Goal: Task Accomplishment & Management: Use online tool/utility

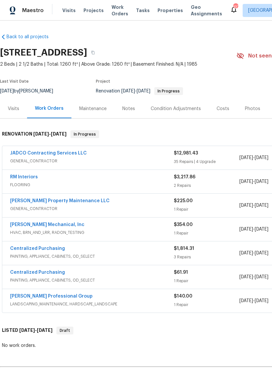
click at [25, 151] on link "JADCO Contracting Services LLC" at bounding box center [48, 153] width 77 height 5
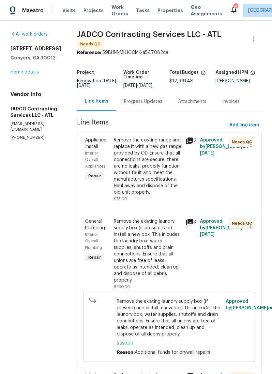
click at [167, 169] on div "Remove the existing range and replace it with a new gas range provided by OD. E…" at bounding box center [148, 166] width 68 height 59
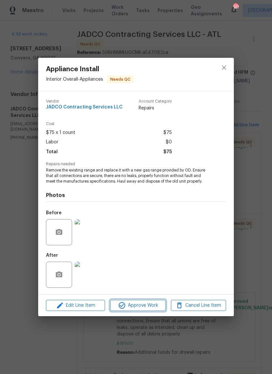
click at [152, 303] on span "Approve Work" at bounding box center [137, 306] width 51 height 8
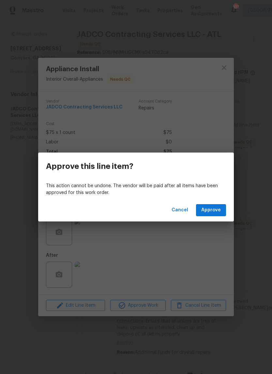
click at [217, 213] on span "Approve" at bounding box center [212, 210] width 20 height 8
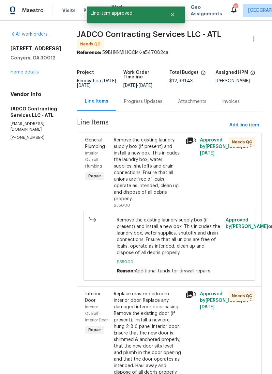
click at [170, 185] on div "Remove the existing laundry supply box (if present) and install a new box. This…" at bounding box center [148, 169] width 68 height 65
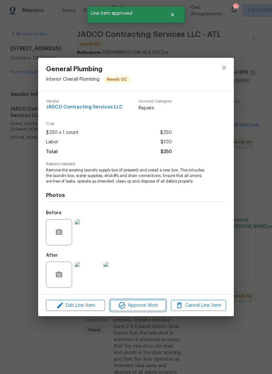
click at [158, 303] on span "Approve Work" at bounding box center [137, 306] width 51 height 8
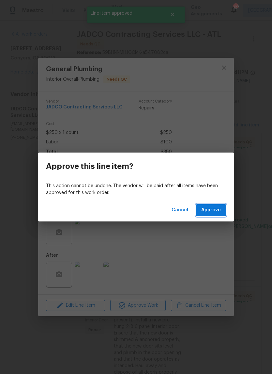
click at [216, 206] on span "Approve" at bounding box center [212, 210] width 20 height 8
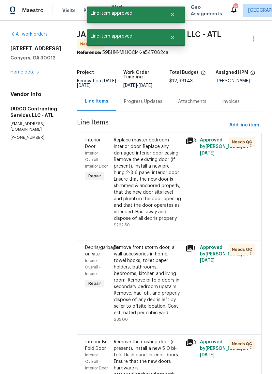
click at [164, 186] on div "Replace master bedroom interior door. Replace any damaged interior door casing.…" at bounding box center [148, 179] width 68 height 85
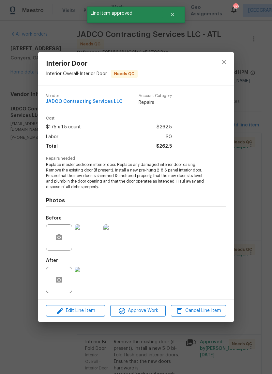
click at [153, 310] on span "Approve Work" at bounding box center [137, 311] width 51 height 8
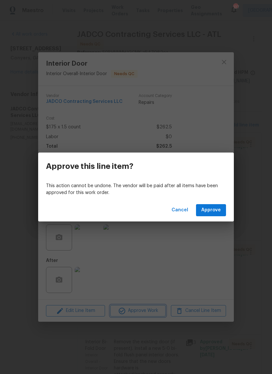
click at [213, 255] on div "Approve this line item? This action cannot be undone. The vendor will be paid a…" at bounding box center [136, 187] width 272 height 374
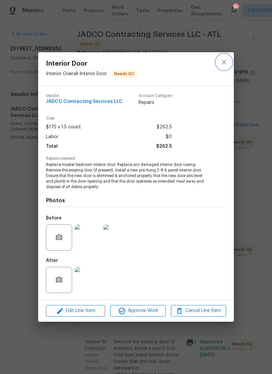
click at [226, 61] on icon "close" at bounding box center [225, 62] width 8 height 8
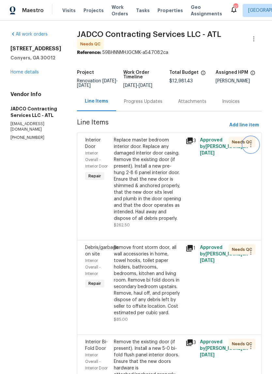
click at [254, 149] on icon "button" at bounding box center [251, 145] width 8 height 8
click at [256, 151] on li "Cancel" at bounding box center [254, 149] width 25 height 11
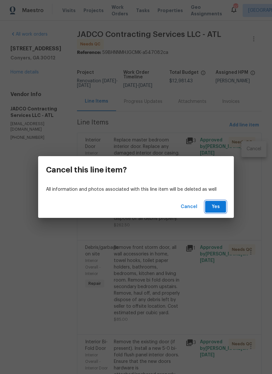
click at [220, 206] on span "Yes" at bounding box center [216, 207] width 10 height 8
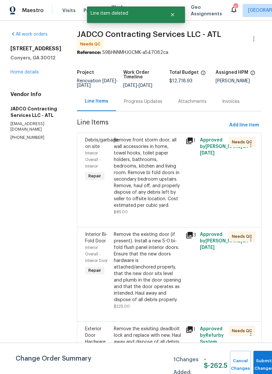
click at [170, 187] on div "Remove front storm door, all wall accessories in home, towel hooks, toilet pape…" at bounding box center [148, 173] width 68 height 72
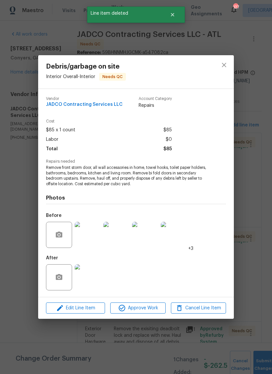
click at [155, 309] on span "Approve Work" at bounding box center [137, 308] width 51 height 8
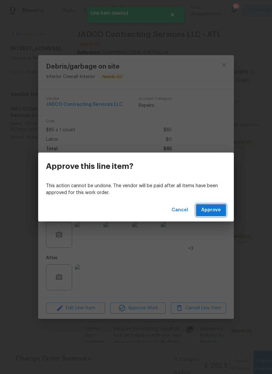
click at [219, 215] on button "Approve" at bounding box center [211, 210] width 30 height 12
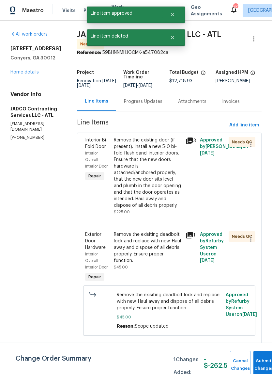
click at [171, 184] on div "Remove the existing door (if present). Install a new 5-0 bi-fold flush panel in…" at bounding box center [148, 173] width 68 height 72
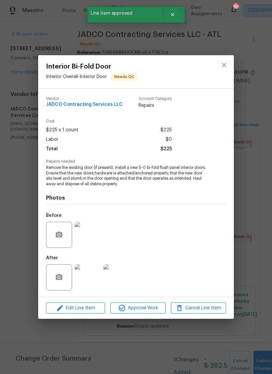
click at [159, 304] on span "Approve Work" at bounding box center [137, 308] width 51 height 8
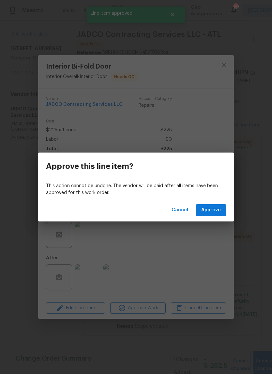
click at [216, 212] on span "Approve" at bounding box center [212, 210] width 20 height 8
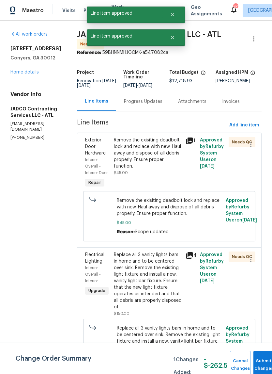
click at [171, 170] on div "Remove the exisiting deadbolt lock and replace with new. Haul away and dispose …" at bounding box center [148, 153] width 68 height 33
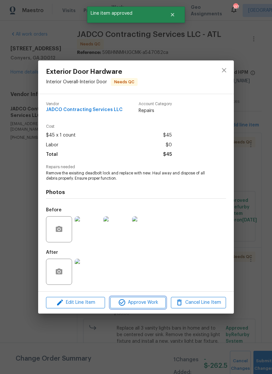
click at [157, 298] on button "Approve Work" at bounding box center [137, 302] width 55 height 11
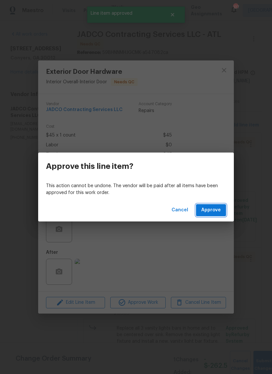
click at [222, 208] on button "Approve" at bounding box center [211, 210] width 30 height 12
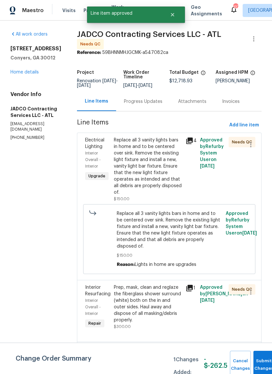
click at [168, 170] on div "Replace all 3 vanity lights bars in home and to be centered over sink. Remove t…" at bounding box center [148, 166] width 68 height 59
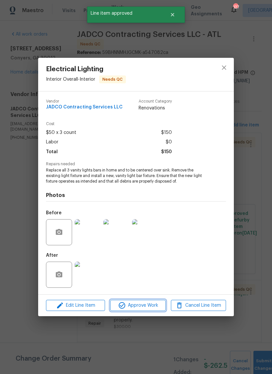
click at [156, 307] on span "Approve Work" at bounding box center [137, 306] width 51 height 8
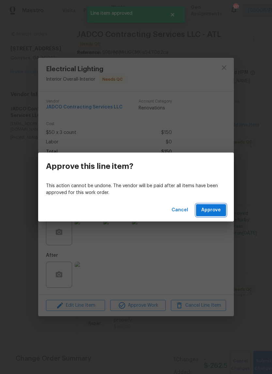
click at [215, 208] on span "Approve" at bounding box center [212, 210] width 20 height 8
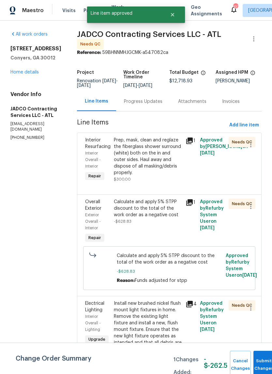
click at [163, 171] on div "Prep, mask, clean and reglaze the fiberglass shower surround (white) both on th…" at bounding box center [148, 156] width 68 height 39
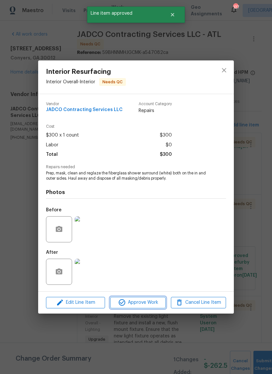
click at [160, 305] on span "Approve Work" at bounding box center [137, 303] width 51 height 8
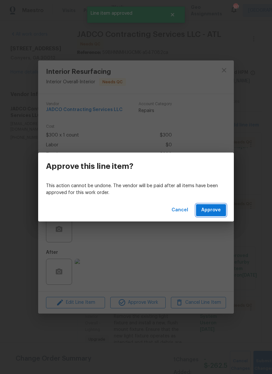
click at [212, 207] on span "Approve" at bounding box center [212, 210] width 20 height 8
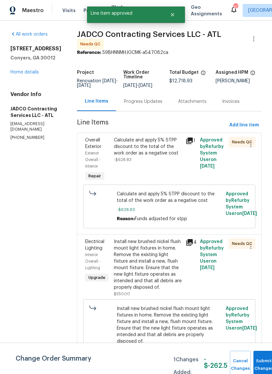
click at [169, 163] on div "Calculate and apply 5% STPP discount to the total of the work order as a negati…" at bounding box center [148, 150] width 68 height 26
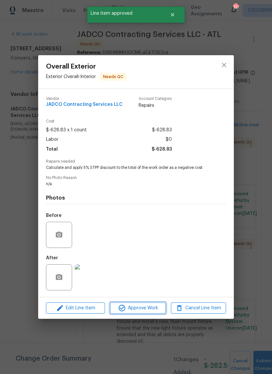
click at [151, 314] on button "Approve Work" at bounding box center [137, 308] width 55 height 11
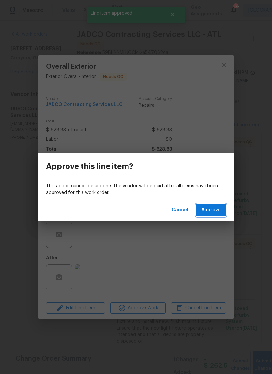
click at [218, 211] on span "Approve" at bounding box center [212, 210] width 20 height 8
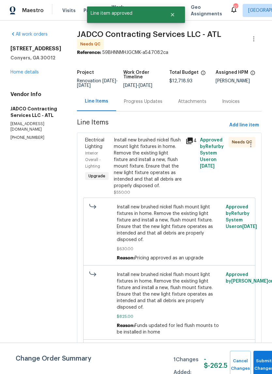
click at [165, 157] on div "Install new brushed nickel flush mount light fixtures in home. Remove the exist…" at bounding box center [148, 163] width 68 height 52
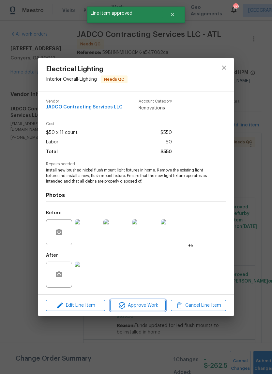
click at [156, 306] on span "Approve Work" at bounding box center [137, 306] width 51 height 8
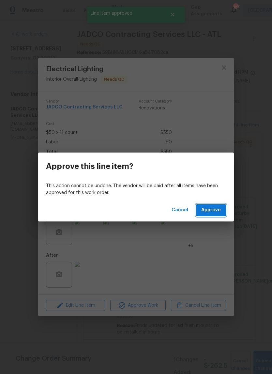
click at [217, 212] on span "Approve" at bounding box center [212, 210] width 20 height 8
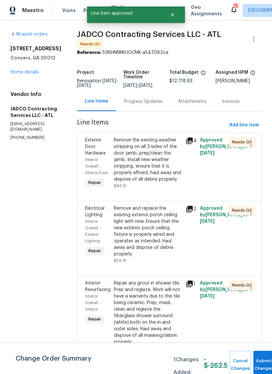
click at [161, 161] on div "Remove the existing weather stripping on all 3 sides of the door jamb, prep/cle…" at bounding box center [148, 160] width 68 height 46
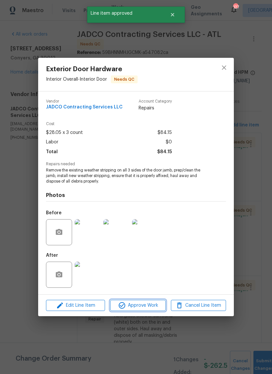
click at [156, 306] on span "Approve Work" at bounding box center [137, 306] width 51 height 8
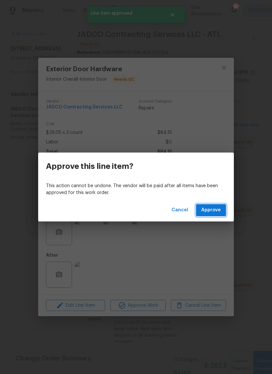
click at [214, 210] on span "Approve" at bounding box center [212, 210] width 20 height 8
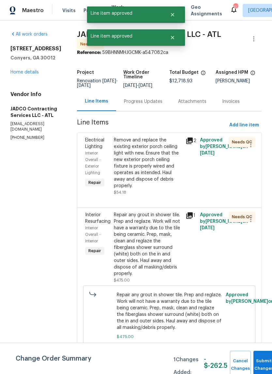
click at [165, 167] on div "Remove and replace the existing exterior porch ceiling light with new. Ensure t…" at bounding box center [148, 163] width 68 height 52
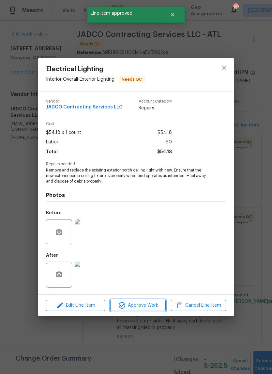
click at [152, 305] on span "Approve Work" at bounding box center [137, 306] width 51 height 8
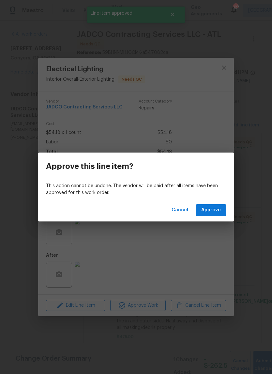
click at [213, 203] on div "Cancel Approve" at bounding box center [136, 210] width 196 height 23
click at [215, 207] on span "Approve" at bounding box center [212, 210] width 20 height 8
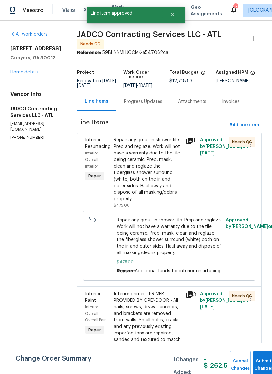
click at [160, 167] on div "Repair any grout in shower tile. Prep and reglaze. Work will not have a warrant…" at bounding box center [148, 169] width 68 height 65
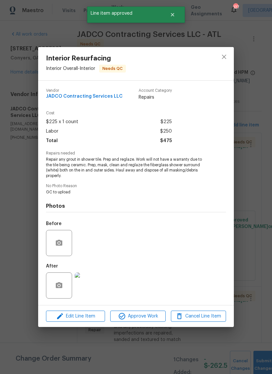
click at [155, 320] on span "Approve Work" at bounding box center [137, 316] width 51 height 8
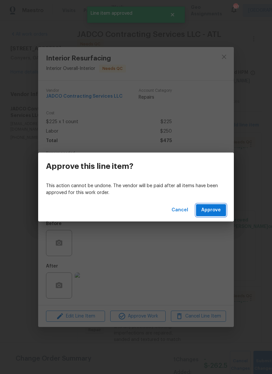
click at [217, 215] on button "Approve" at bounding box center [211, 210] width 30 height 12
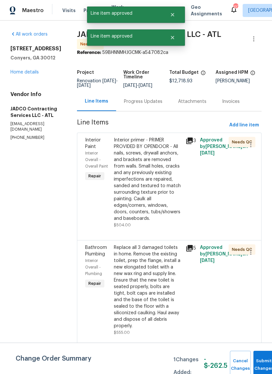
click at [153, 172] on div "Interior primer - PRIMER PROVIDED BY OPENDOOR - All nails, screws, drywall anch…" at bounding box center [148, 179] width 68 height 85
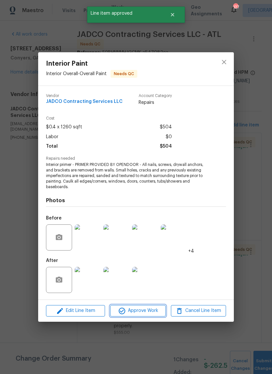
click at [155, 311] on span "Approve Work" at bounding box center [137, 311] width 51 height 8
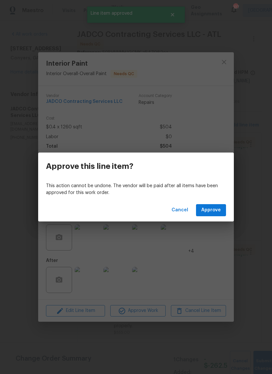
click at [214, 210] on span "Approve" at bounding box center [212, 210] width 20 height 8
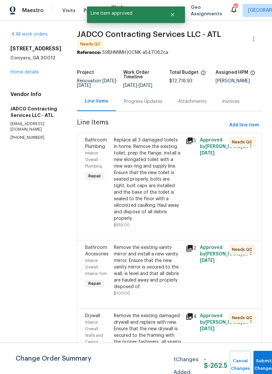
click at [162, 176] on div "Replace all 3 damaged toilets in home. Remove the existing toilet, prep the fla…" at bounding box center [148, 179] width 68 height 85
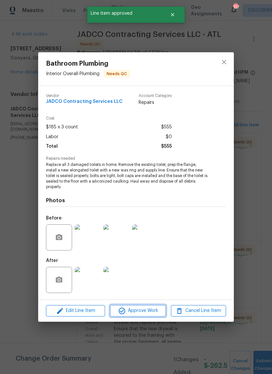
click at [155, 309] on span "Approve Work" at bounding box center [137, 311] width 51 height 8
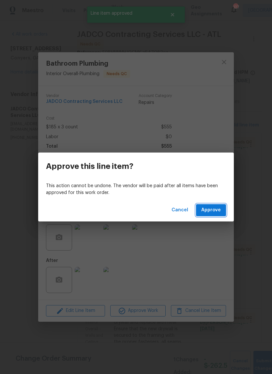
click at [212, 208] on span "Approve" at bounding box center [212, 210] width 20 height 8
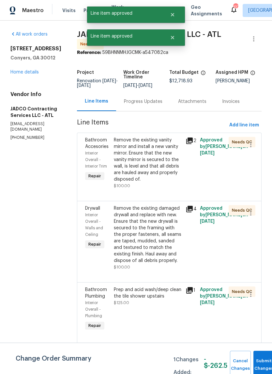
click at [172, 177] on div "Remove the existing vanity mirror and install a new vanity mirror. Ensure that …" at bounding box center [148, 160] width 68 height 46
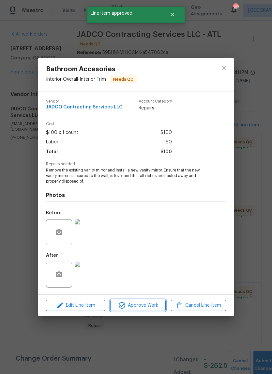
click at [153, 307] on span "Approve Work" at bounding box center [137, 306] width 51 height 8
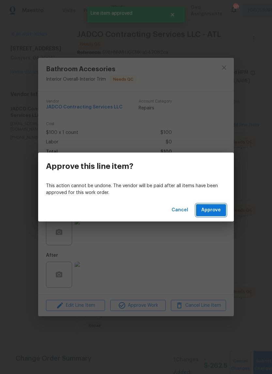
click at [212, 208] on span "Approve" at bounding box center [212, 210] width 20 height 8
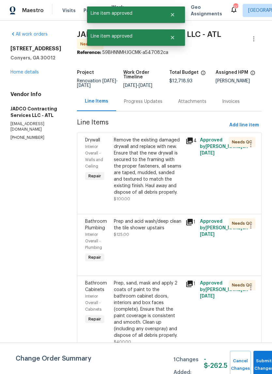
click at [165, 178] on div "Remove the existing damaged drywall and replace with new. Ensure that the new d…" at bounding box center [148, 166] width 68 height 59
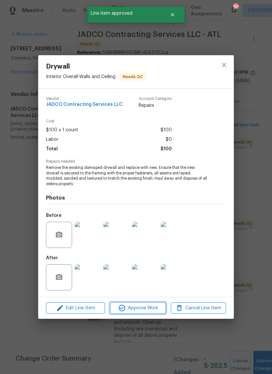
click at [159, 311] on span "Approve Work" at bounding box center [137, 308] width 51 height 8
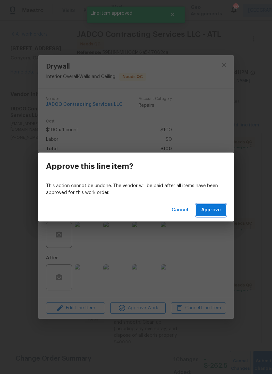
click at [213, 208] on span "Approve" at bounding box center [212, 210] width 20 height 8
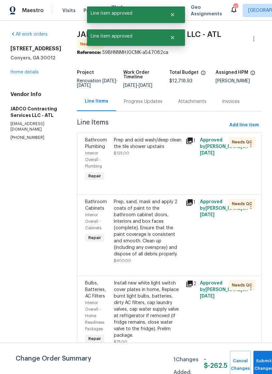
click at [169, 156] on div "Prep and acid wash/deep clean the tile shower upstairs $125.00" at bounding box center [148, 147] width 68 height 20
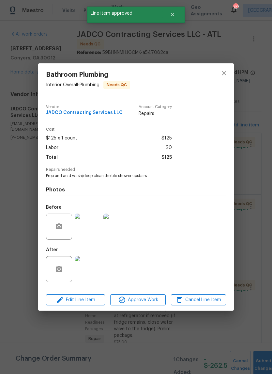
click at [157, 303] on span "Approve Work" at bounding box center [137, 300] width 51 height 8
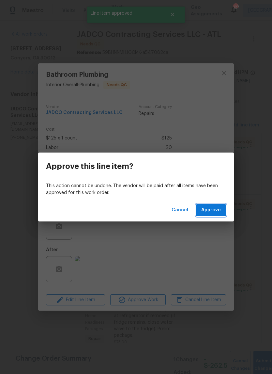
click at [205, 215] on button "Approve" at bounding box center [211, 210] width 30 height 12
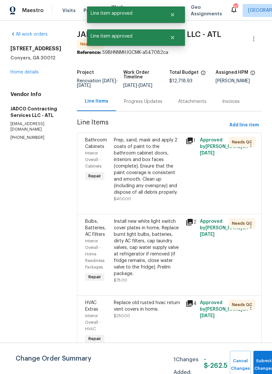
click at [162, 159] on div "Prep, sand, mask and apply 2 coats of paint to the bathroom cabinet doors, inte…" at bounding box center [148, 166] width 68 height 59
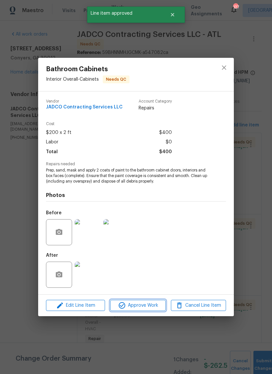
click at [154, 303] on span "Approve Work" at bounding box center [137, 306] width 51 height 8
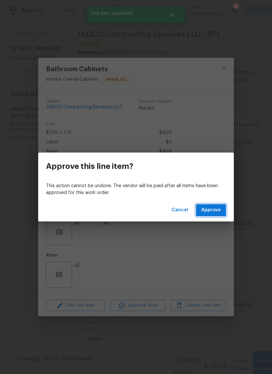
click at [217, 210] on span "Approve" at bounding box center [212, 210] width 20 height 8
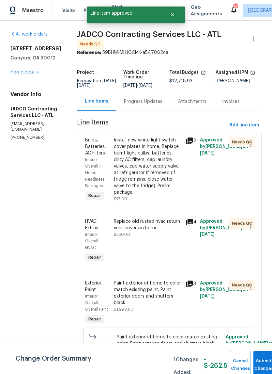
click at [164, 174] on div "Install new white light switch cover plates in home, Replace burnt light bulbs,…" at bounding box center [148, 166] width 68 height 59
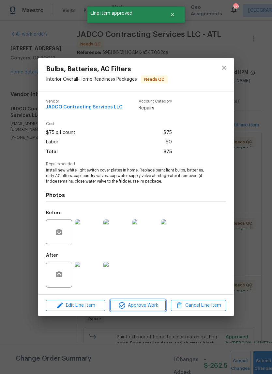
click at [154, 307] on span "Approve Work" at bounding box center [137, 306] width 51 height 8
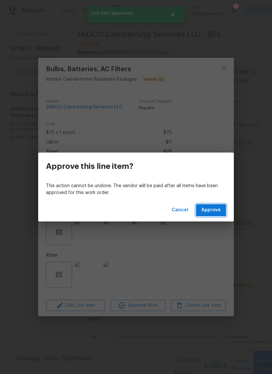
click at [215, 205] on button "Approve" at bounding box center [211, 210] width 30 height 12
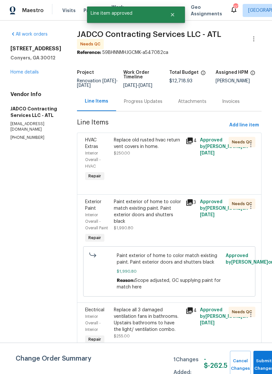
click at [174, 164] on div "Replace old rusted hvac return vent covers in home. $250.00" at bounding box center [148, 160] width 72 height 50
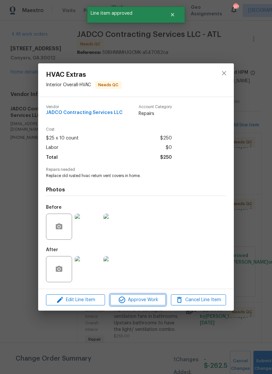
click at [160, 304] on span "Approve Work" at bounding box center [137, 300] width 51 height 8
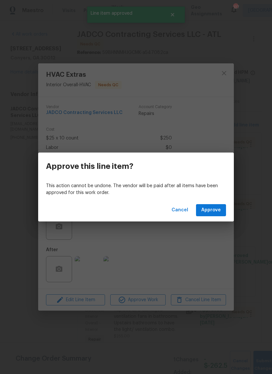
click at [214, 211] on span "Approve" at bounding box center [212, 210] width 20 height 8
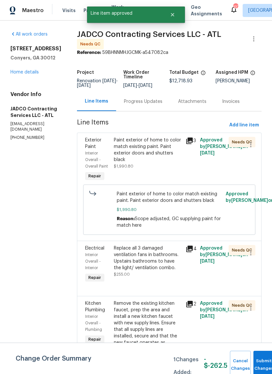
click at [167, 163] on div "Paint exterior of home to color match existing paint. Paint exterior doors and …" at bounding box center [148, 150] width 68 height 26
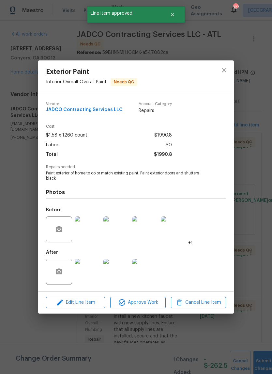
click at [156, 305] on span "Approve Work" at bounding box center [137, 303] width 51 height 8
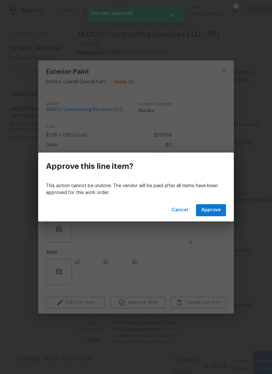
click at [212, 211] on span "Approve" at bounding box center [212, 210] width 20 height 8
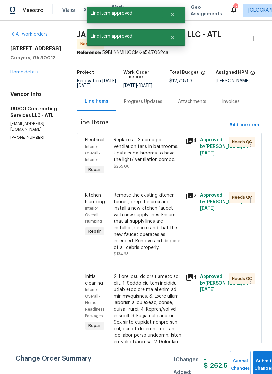
click at [169, 155] on div "Replace all 3 damaged ventilation fans in bathrooms. Upstairs bathrooms to have…" at bounding box center [148, 150] width 68 height 26
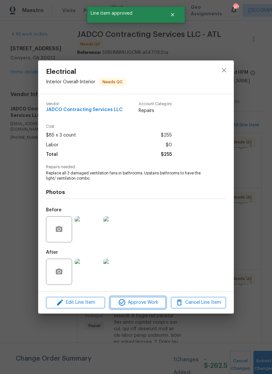
click at [158, 300] on span "Approve Work" at bounding box center [137, 303] width 51 height 8
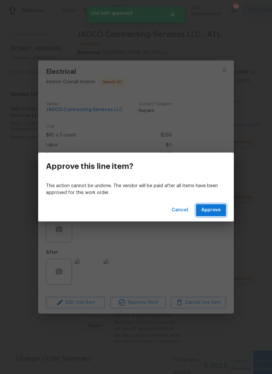
click at [213, 208] on span "Approve" at bounding box center [212, 210] width 20 height 8
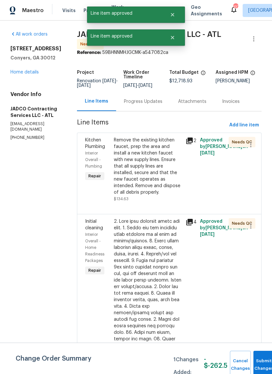
click at [162, 164] on div "Remove the existing kitchen faucet, prep the area and install a new kitchen fau…" at bounding box center [148, 166] width 68 height 59
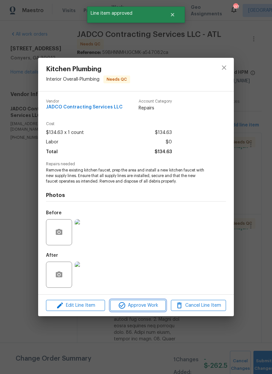
click at [157, 305] on span "Approve Work" at bounding box center [137, 306] width 51 height 8
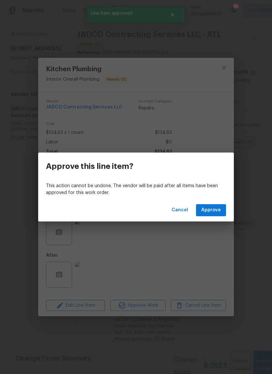
click at [215, 212] on span "Approve" at bounding box center [212, 210] width 20 height 8
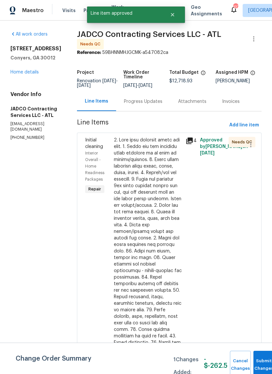
click at [159, 167] on div at bounding box center [148, 294] width 68 height 314
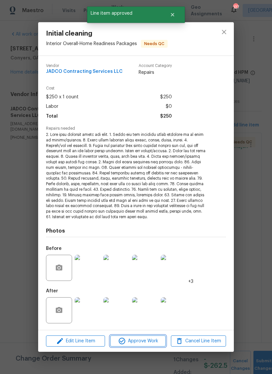
click at [156, 338] on span "Approve Work" at bounding box center [137, 341] width 51 height 8
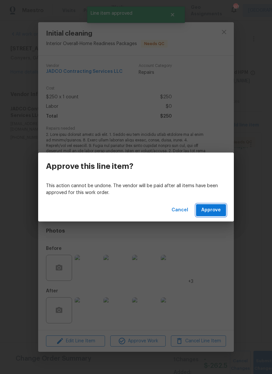
click at [217, 214] on button "Approve" at bounding box center [211, 210] width 30 height 12
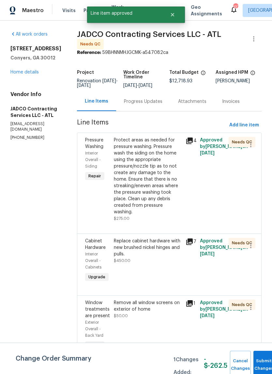
click at [165, 163] on div "Protect areas as needed for pressure washing. Pressure wash the siding on the h…" at bounding box center [148, 176] width 68 height 78
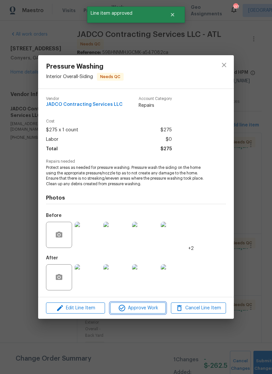
click at [157, 308] on span "Approve Work" at bounding box center [137, 308] width 51 height 8
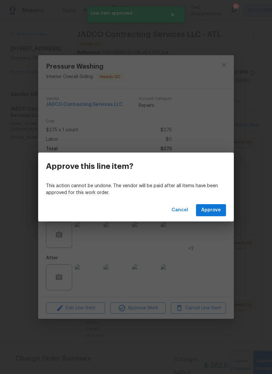
click at [217, 214] on span "Approve" at bounding box center [212, 210] width 20 height 8
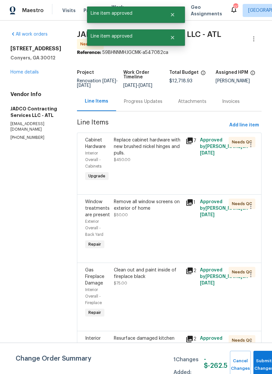
click at [160, 156] on div "Replace cabinet hardware with new brushed nickel hinges and pulls." at bounding box center [148, 147] width 68 height 20
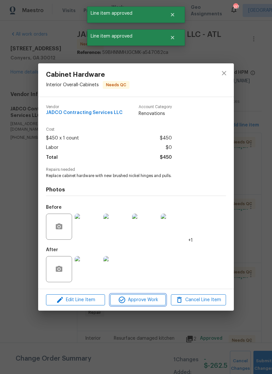
click at [158, 299] on span "Approve Work" at bounding box center [137, 300] width 51 height 8
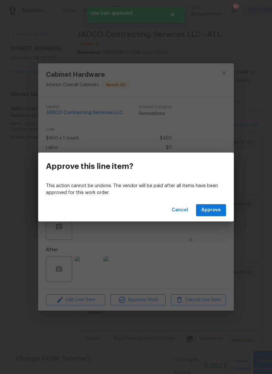
click at [215, 206] on span "Approve" at bounding box center [212, 210] width 20 height 8
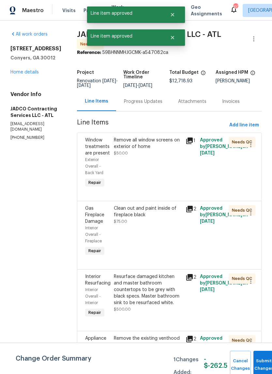
click at [169, 150] on div "Remove all window screens on exterior of home" at bounding box center [148, 143] width 68 height 13
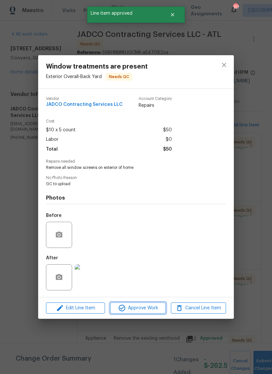
click at [156, 305] on button "Approve Work" at bounding box center [137, 308] width 55 height 11
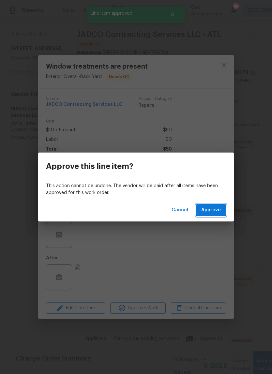
click at [216, 205] on button "Approve" at bounding box center [211, 210] width 30 height 12
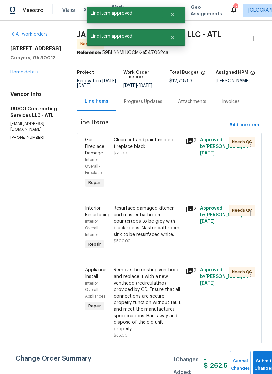
click at [166, 148] on div "Clean out and paint inside of fireplace black" at bounding box center [148, 143] width 68 height 13
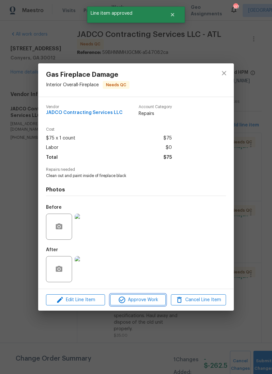
click at [158, 300] on span "Approve Work" at bounding box center [137, 300] width 51 height 8
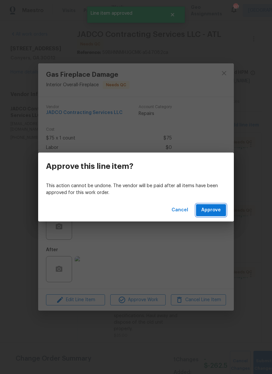
click at [211, 213] on span "Approve" at bounding box center [212, 210] width 20 height 8
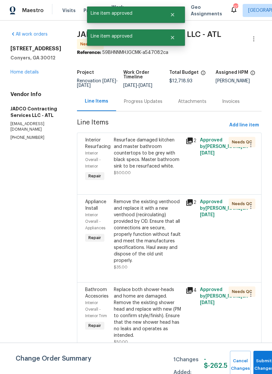
click at [167, 156] on div "Resurface damaged kitchen and master bathroom countertops to be grey with black…" at bounding box center [148, 153] width 68 height 33
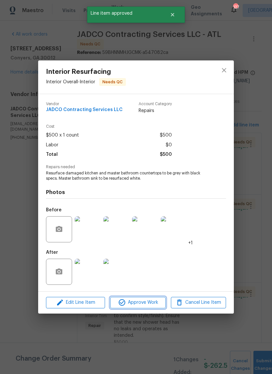
click at [156, 308] on button "Approve Work" at bounding box center [137, 302] width 55 height 11
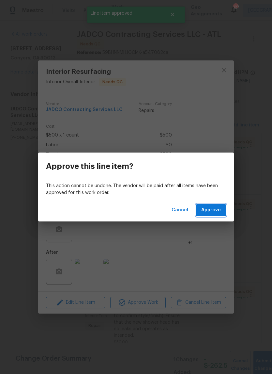
click at [212, 216] on button "Approve" at bounding box center [211, 210] width 30 height 12
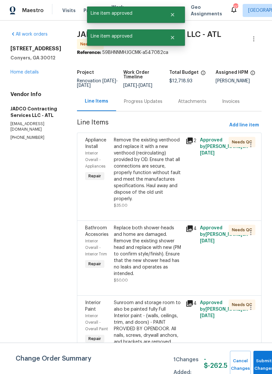
click at [159, 167] on div "Remove the existing venthood and replace it with a new venthood (recirculating)…" at bounding box center [148, 169] width 68 height 65
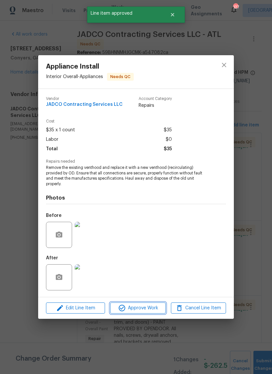
click at [157, 310] on span "Approve Work" at bounding box center [137, 308] width 51 height 8
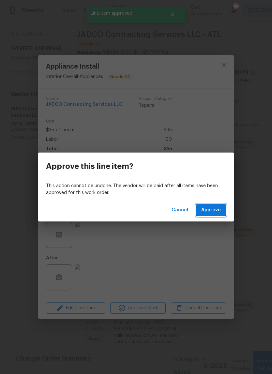
click at [213, 212] on span "Approve" at bounding box center [212, 210] width 20 height 8
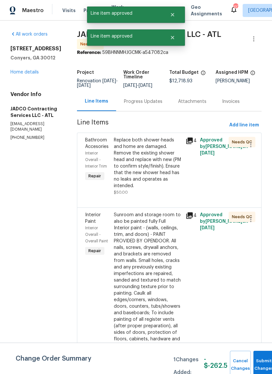
click at [165, 171] on div "Replace both shower-heads and home are damaged. Remove the existing shower head…" at bounding box center [148, 163] width 68 height 52
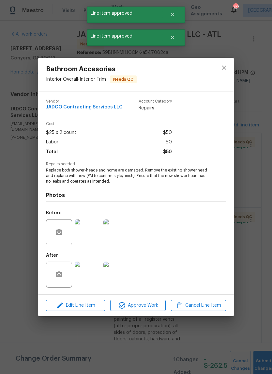
click at [155, 309] on span "Approve Work" at bounding box center [137, 306] width 51 height 8
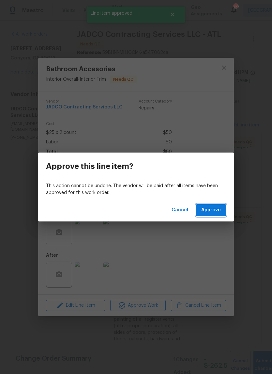
click at [210, 215] on button "Approve" at bounding box center [211, 210] width 30 height 12
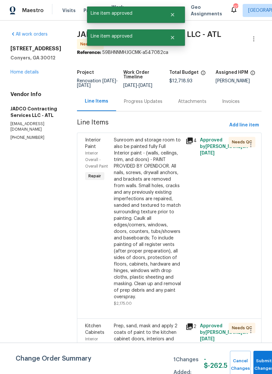
click at [167, 168] on div "Sunroom and storage room to also be painted fully Full Interior paint - (walls,…" at bounding box center [148, 218] width 68 height 163
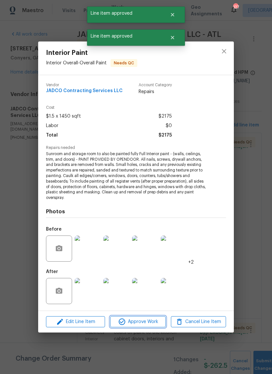
click at [156, 320] on span "Approve Work" at bounding box center [137, 322] width 51 height 8
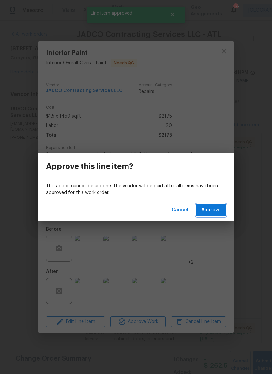
click at [210, 208] on span "Approve" at bounding box center [212, 210] width 20 height 8
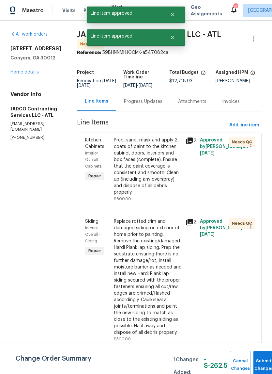
click at [167, 173] on div "Prep, sand, mask and apply 2 coats of paint to the kitchen cabinet doors, inter…" at bounding box center [148, 166] width 68 height 59
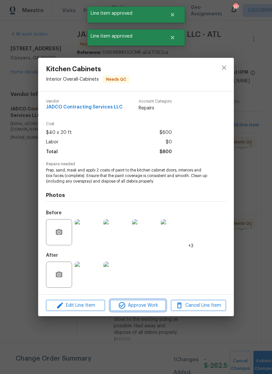
click at [161, 305] on span "Approve Work" at bounding box center [137, 306] width 51 height 8
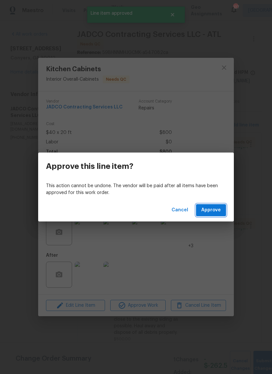
click at [214, 212] on span "Approve" at bounding box center [212, 210] width 20 height 8
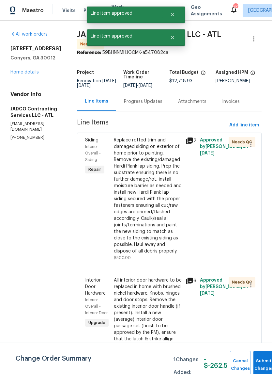
click at [161, 167] on div "Replace rotted trim and damaged siding on exterior of home prior to painting. R…" at bounding box center [148, 196] width 68 height 118
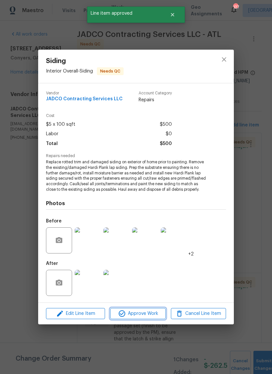
click at [159, 313] on span "Approve Work" at bounding box center [137, 314] width 51 height 8
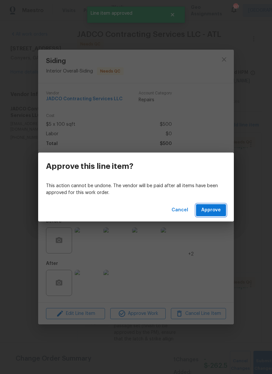
click at [213, 215] on button "Approve" at bounding box center [211, 210] width 30 height 12
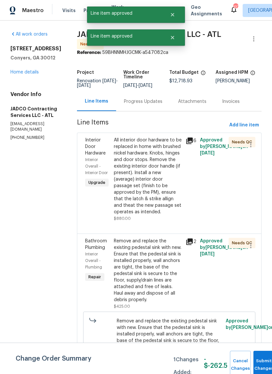
click at [164, 169] on div "All interior door hardware to be replaced in home with brushed nickel hardware.…" at bounding box center [148, 176] width 68 height 78
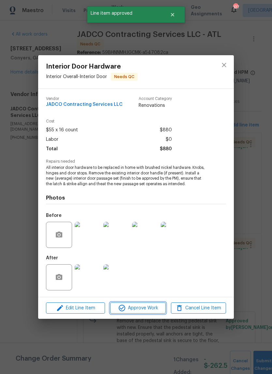
click at [161, 307] on span "Approve Work" at bounding box center [137, 308] width 51 height 8
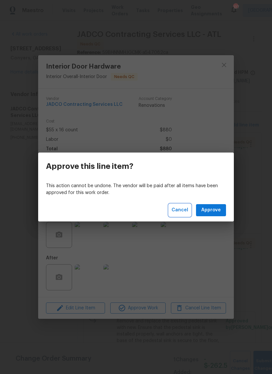
click at [184, 209] on span "Cancel" at bounding box center [180, 210] width 17 height 8
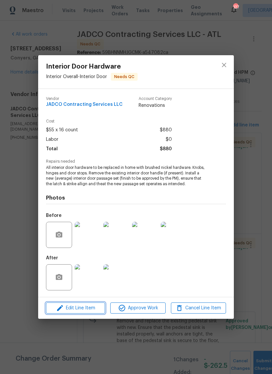
click at [93, 308] on span "Edit Line Item" at bounding box center [75, 308] width 55 height 8
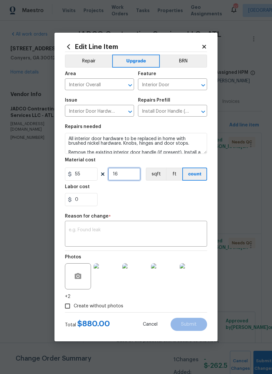
click at [129, 177] on input "16" at bounding box center [124, 174] width 33 height 13
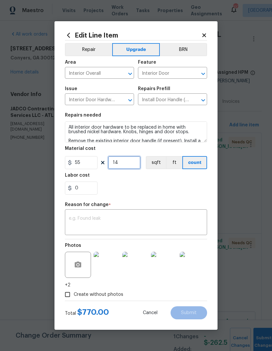
type input "14"
click at [141, 215] on div "x ​" at bounding box center [136, 223] width 142 height 24
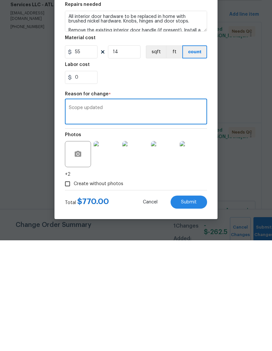
type textarea "Scope updated"
click at [251, 161] on body "Maestro Visits Projects Work Orders Tasks Properties Geo Assignments 127 [GEOGR…" at bounding box center [136, 175] width 272 height 351
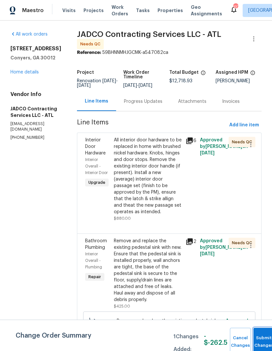
click at [263, 339] on button "Submit Changes" at bounding box center [264, 342] width 21 height 28
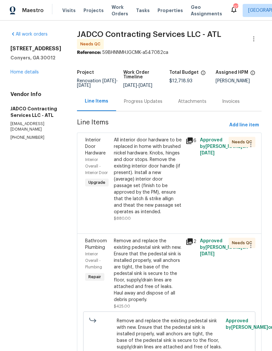
click at [158, 162] on div "All interior door hardware to be replaced in home with brushed nickel hardware.…" at bounding box center [148, 176] width 68 height 78
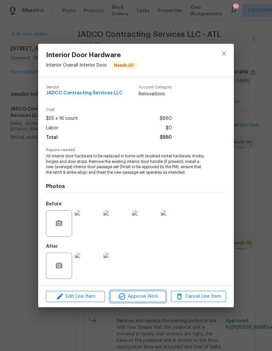
click at [156, 296] on span "Approve Work" at bounding box center [137, 297] width 51 height 8
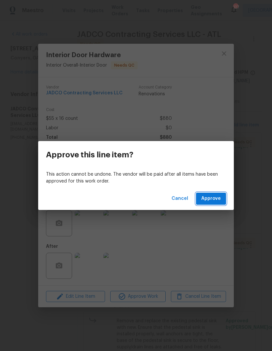
click at [213, 200] on span "Approve" at bounding box center [212, 199] width 20 height 8
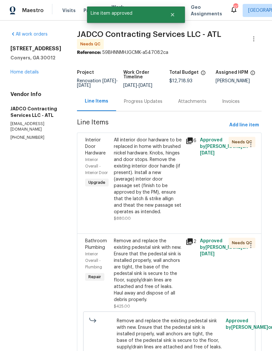
scroll to position [0, 0]
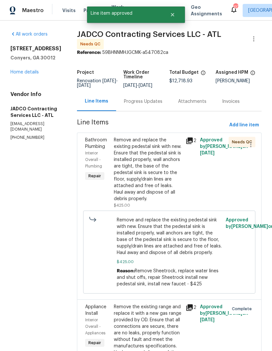
click at [159, 159] on div "Remove and replace the existing pedestal sink with new. Ensure that the pedesta…" at bounding box center [148, 169] width 68 height 65
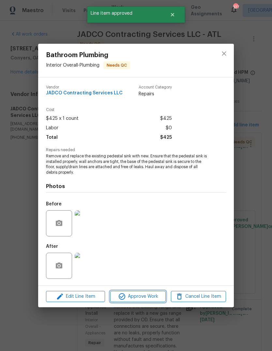
click at [157, 294] on span "Approve Work" at bounding box center [137, 297] width 51 height 8
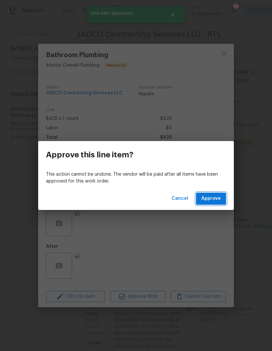
click at [207, 201] on span "Approve" at bounding box center [212, 199] width 20 height 8
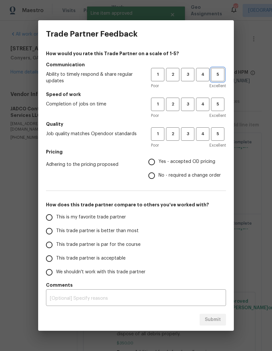
click at [219, 76] on span "5" at bounding box center [218, 75] width 12 height 8
click at [189, 77] on span "3" at bounding box center [188, 75] width 12 height 8
click at [189, 102] on span "3" at bounding box center [188, 105] width 12 height 8
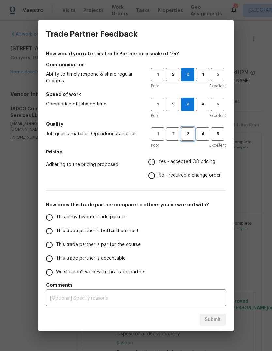
click at [190, 134] on span "3" at bounding box center [188, 134] width 12 height 8
click at [206, 164] on span "Yes - accepted OD pricing" at bounding box center [187, 161] width 57 height 7
click at [159, 164] on input "Yes - accepted OD pricing" at bounding box center [152, 162] width 14 height 14
radio input "true"
click at [124, 228] on span "This trade partner is better than most" at bounding box center [97, 231] width 83 height 7
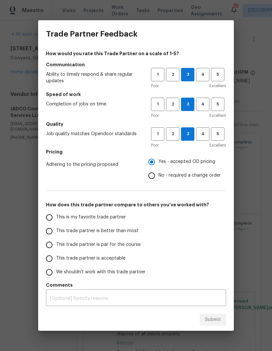
click at [56, 228] on input "This trade partner is better than most" at bounding box center [49, 231] width 14 height 14
click at [222, 297] on div "x ​" at bounding box center [136, 298] width 180 height 15
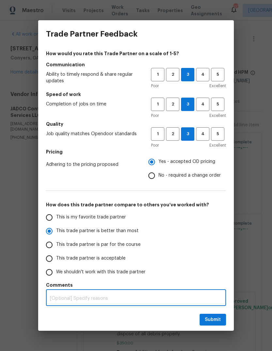
scroll to position [25, 0]
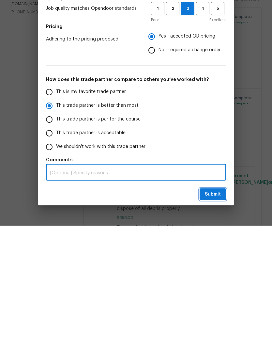
click at [213, 316] on span "Submit" at bounding box center [213, 320] width 16 height 8
radio input "true"
